Goal: Task Accomplishment & Management: Use online tool/utility

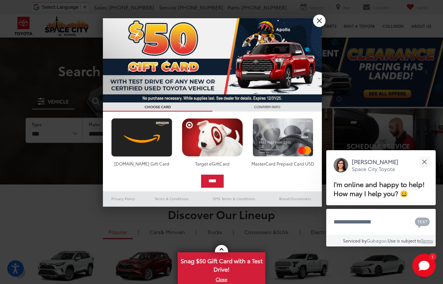
click at [321, 23] on link "X" at bounding box center [319, 21] width 12 height 12
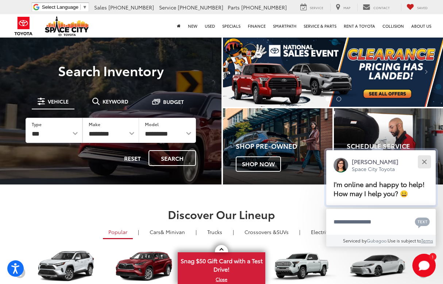
click at [426, 160] on div "Close" at bounding box center [424, 162] width 5 height 5
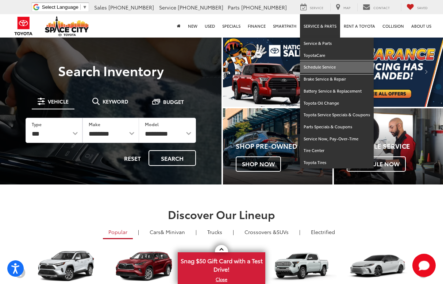
click at [330, 64] on link "Schedule Service" at bounding box center [337, 67] width 74 height 12
